Goal: Find specific page/section: Find specific page/section

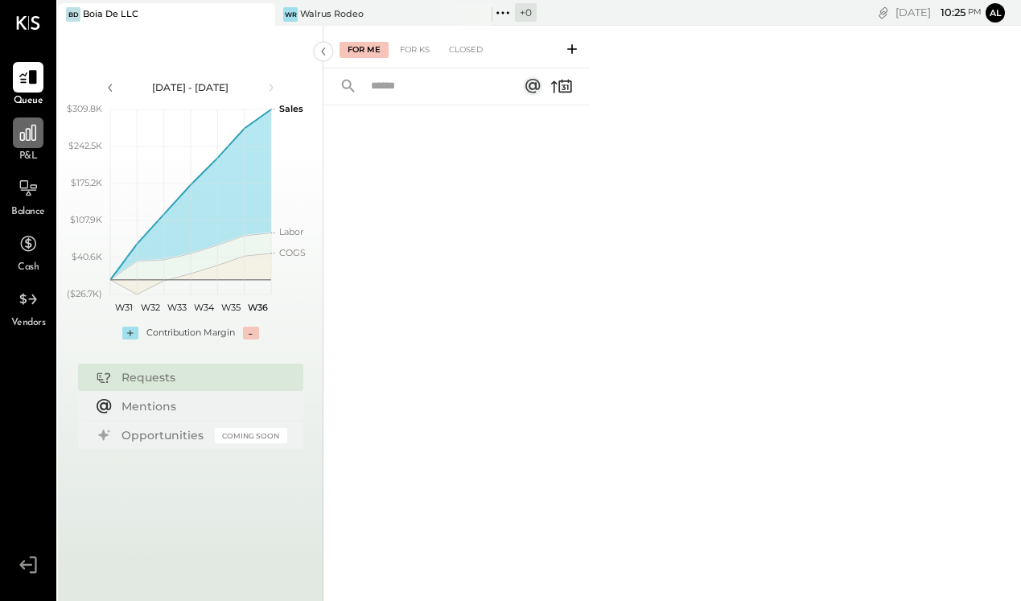
click at [26, 144] on div at bounding box center [28, 132] width 31 height 31
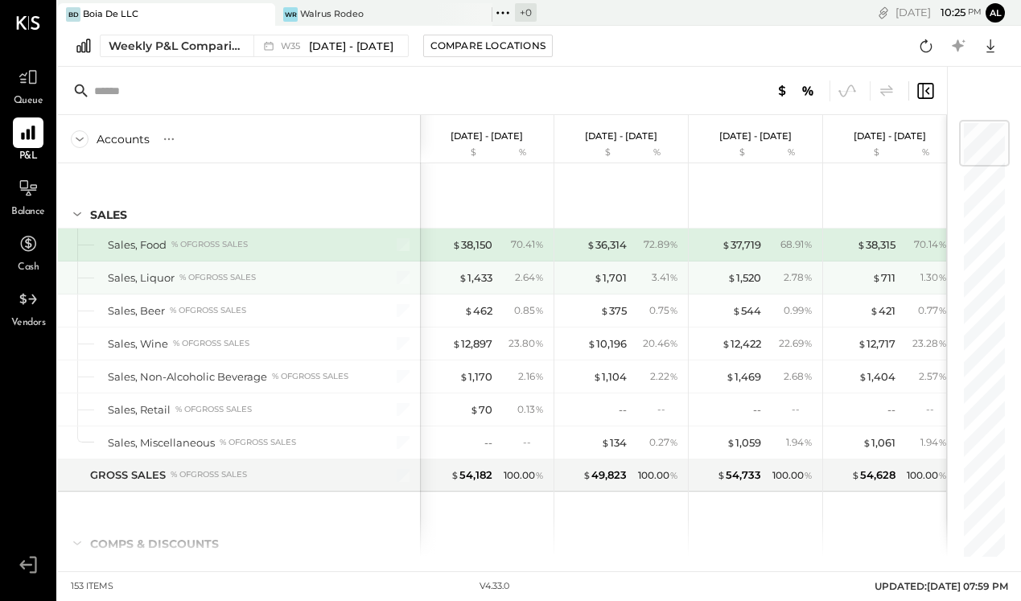
click at [167, 279] on div "Sales, Liquor" at bounding box center [141, 277] width 67 height 15
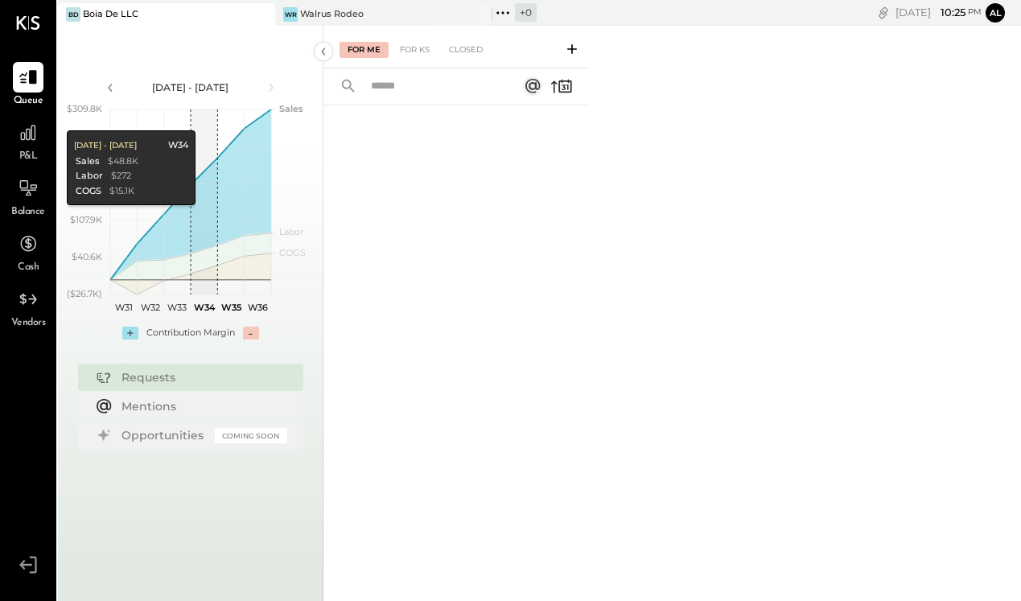
click at [122, 10] on div "Boia De LLC" at bounding box center [110, 14] width 55 height 13
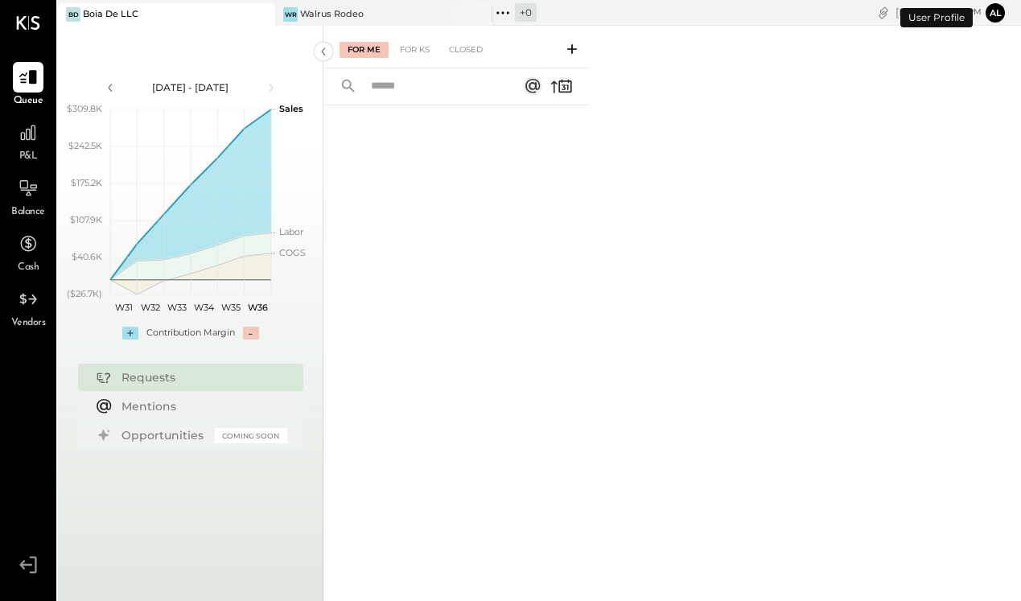
click at [39, 204] on div "Balance" at bounding box center [28, 196] width 34 height 47
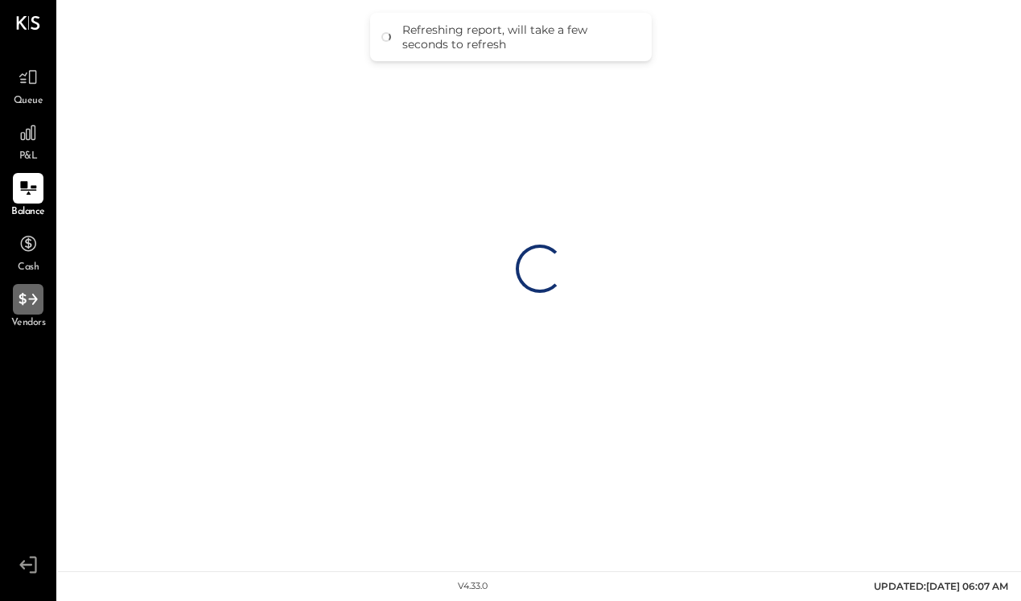
click at [25, 310] on icon at bounding box center [28, 299] width 21 height 21
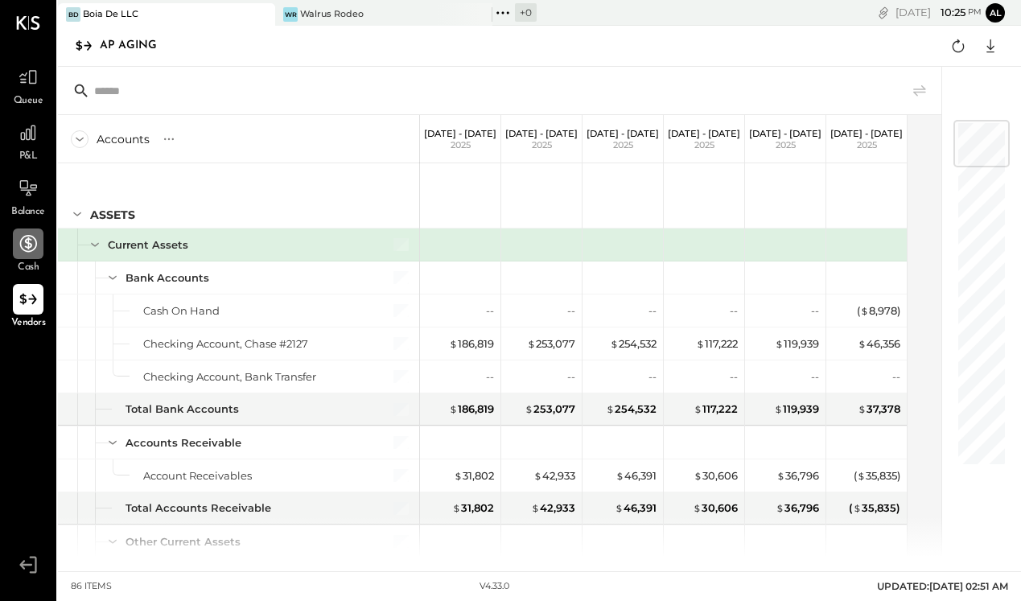
click at [28, 239] on icon at bounding box center [28, 243] width 17 height 17
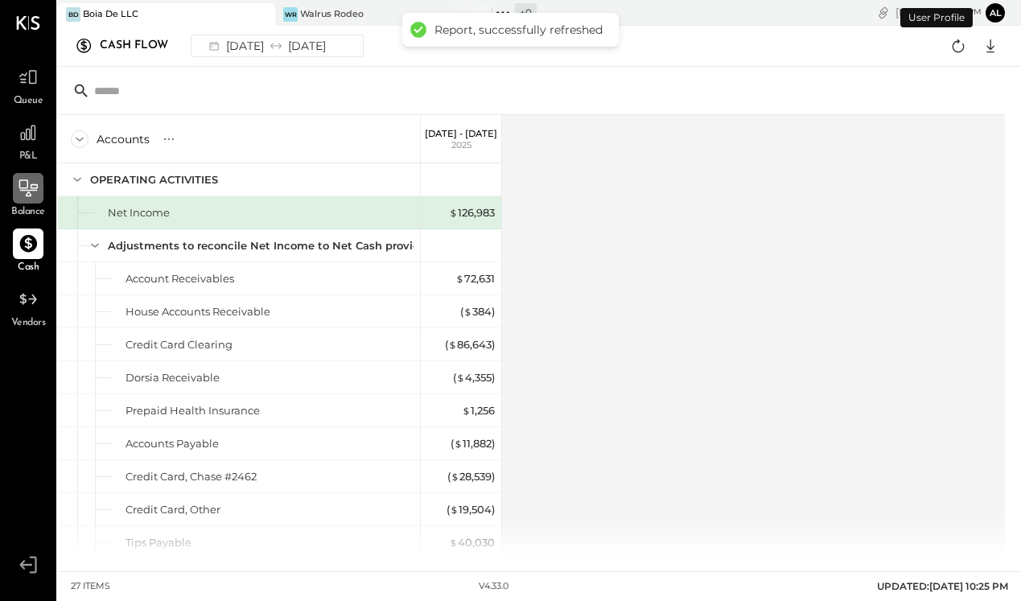
click at [22, 185] on icon at bounding box center [28, 188] width 21 height 21
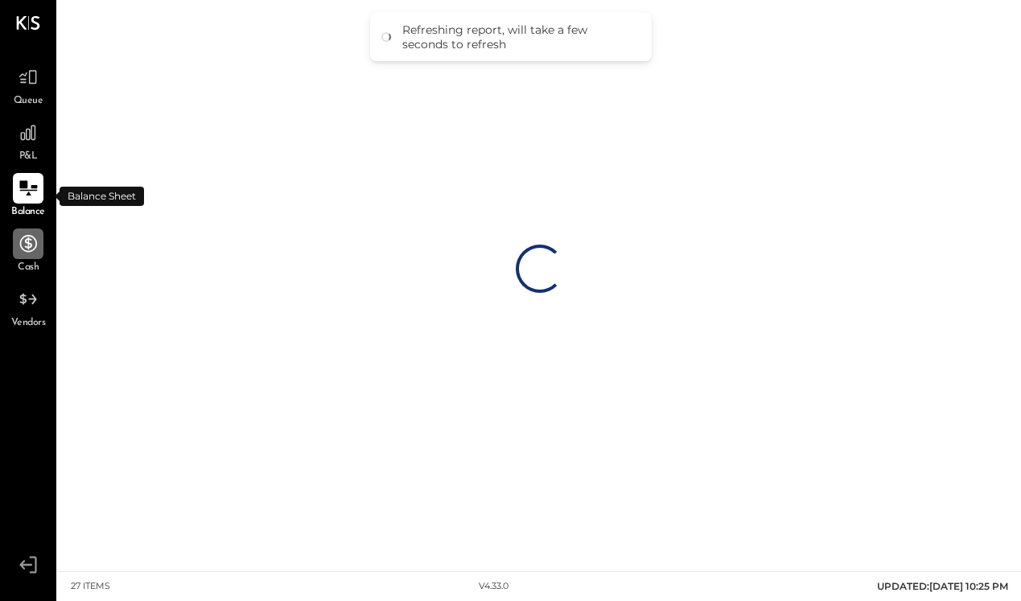
click at [29, 150] on span "P&L" at bounding box center [28, 157] width 18 height 14
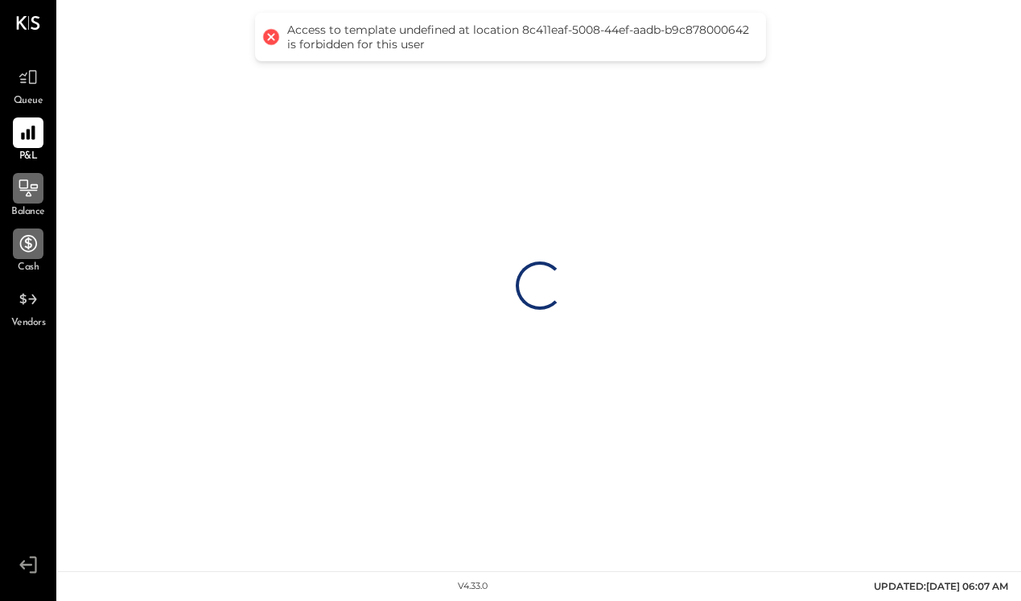
click at [36, 59] on div "Queue P&L Balance Cash Vendors v 4.33.0" at bounding box center [28, 300] width 56 height 601
click at [40, 76] on div at bounding box center [28, 77] width 31 height 31
